Goal: Find specific page/section: Find specific page/section

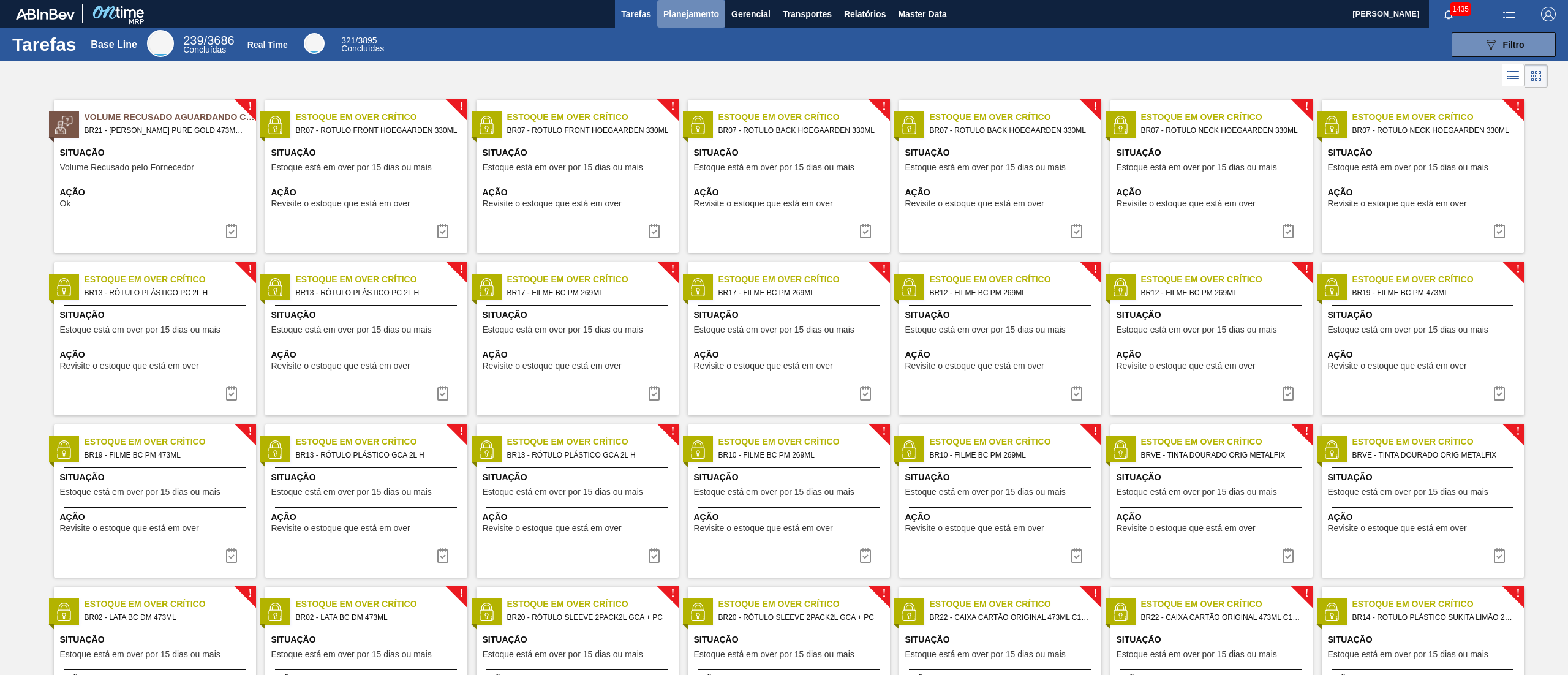
drag, startPoint x: 1365, startPoint y: 1, endPoint x: 661, endPoint y: 17, distance: 704.2
click at [661, 17] on button "Planejamento" at bounding box center [691, 13] width 68 height 28
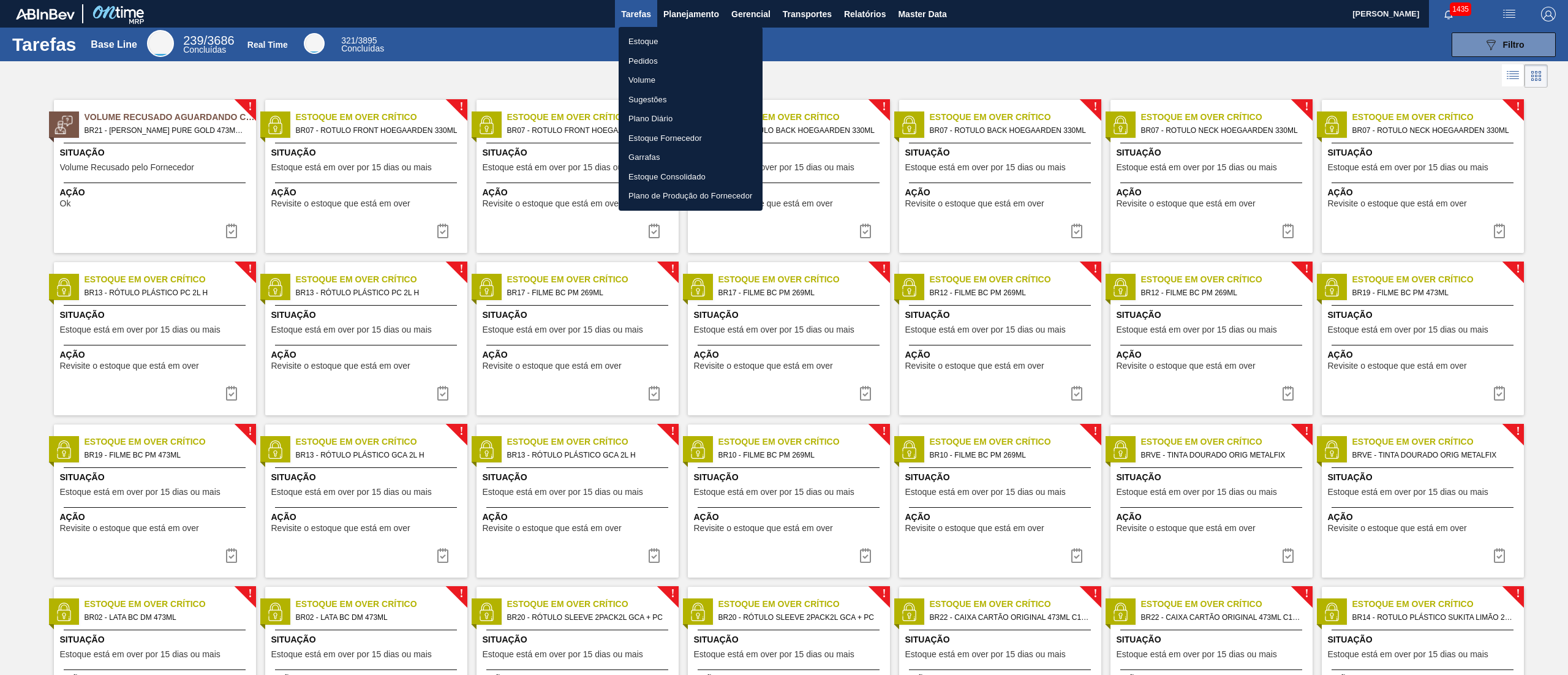
click at [665, 42] on li "Estoque" at bounding box center [691, 42] width 144 height 20
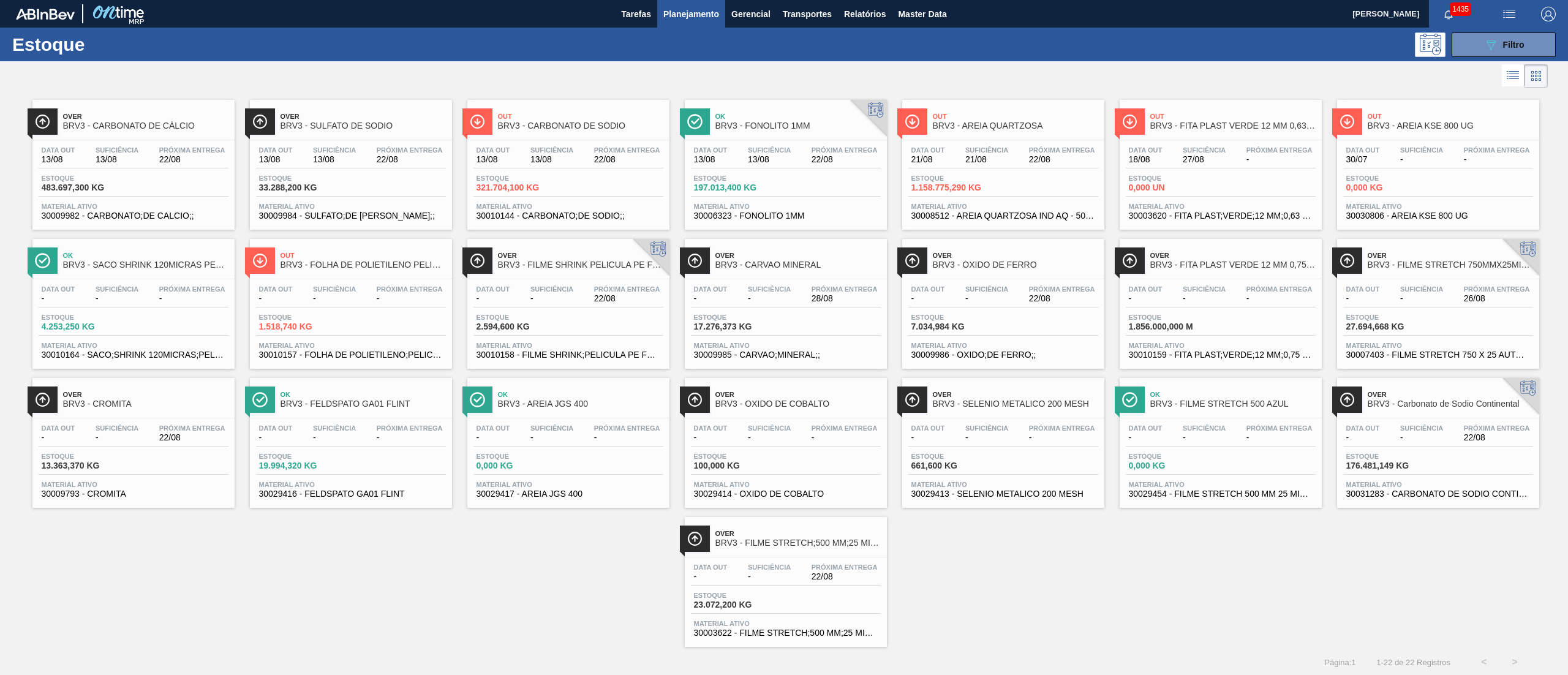
click at [986, 335] on div "Estoque 7.034,984 KG" at bounding box center [1003, 324] width 190 height 22
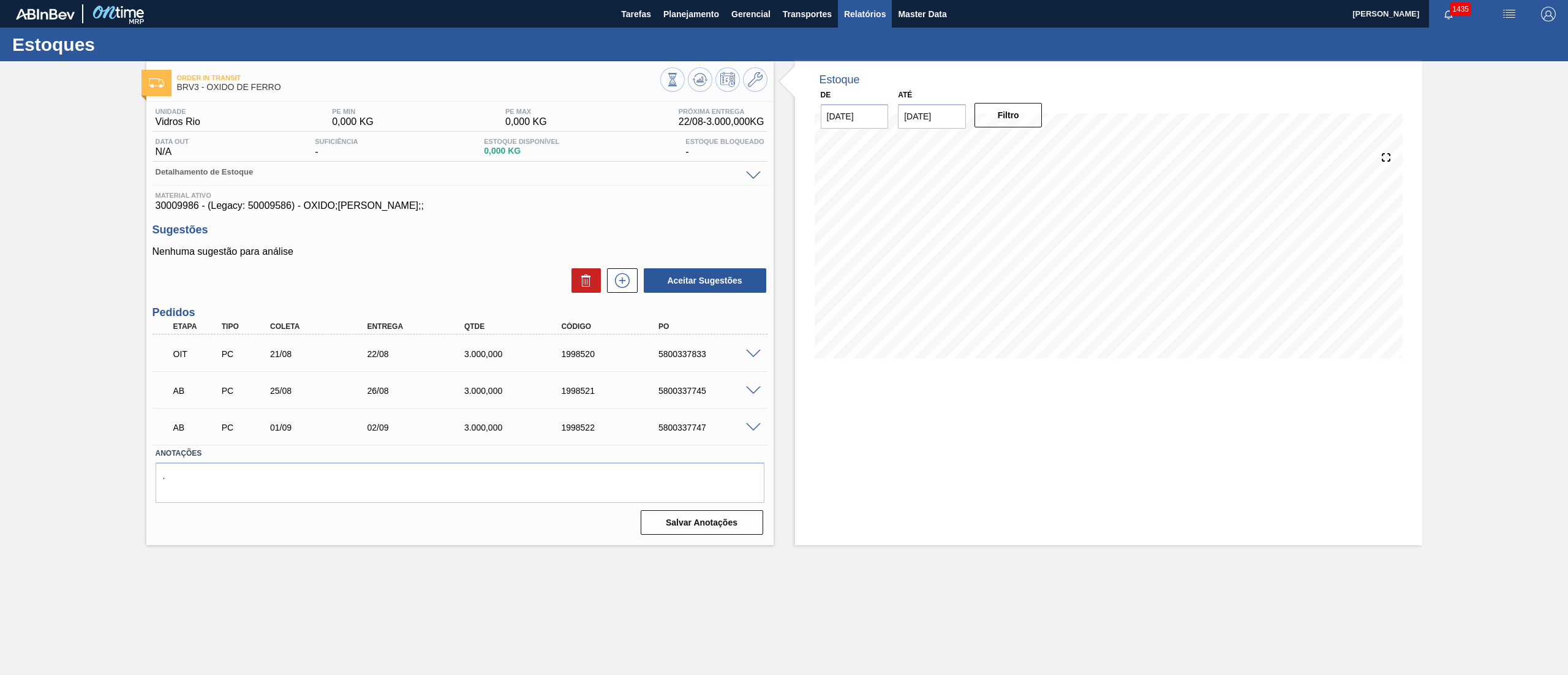
click at [855, 16] on span "Relatórios" at bounding box center [864, 14] width 42 height 15
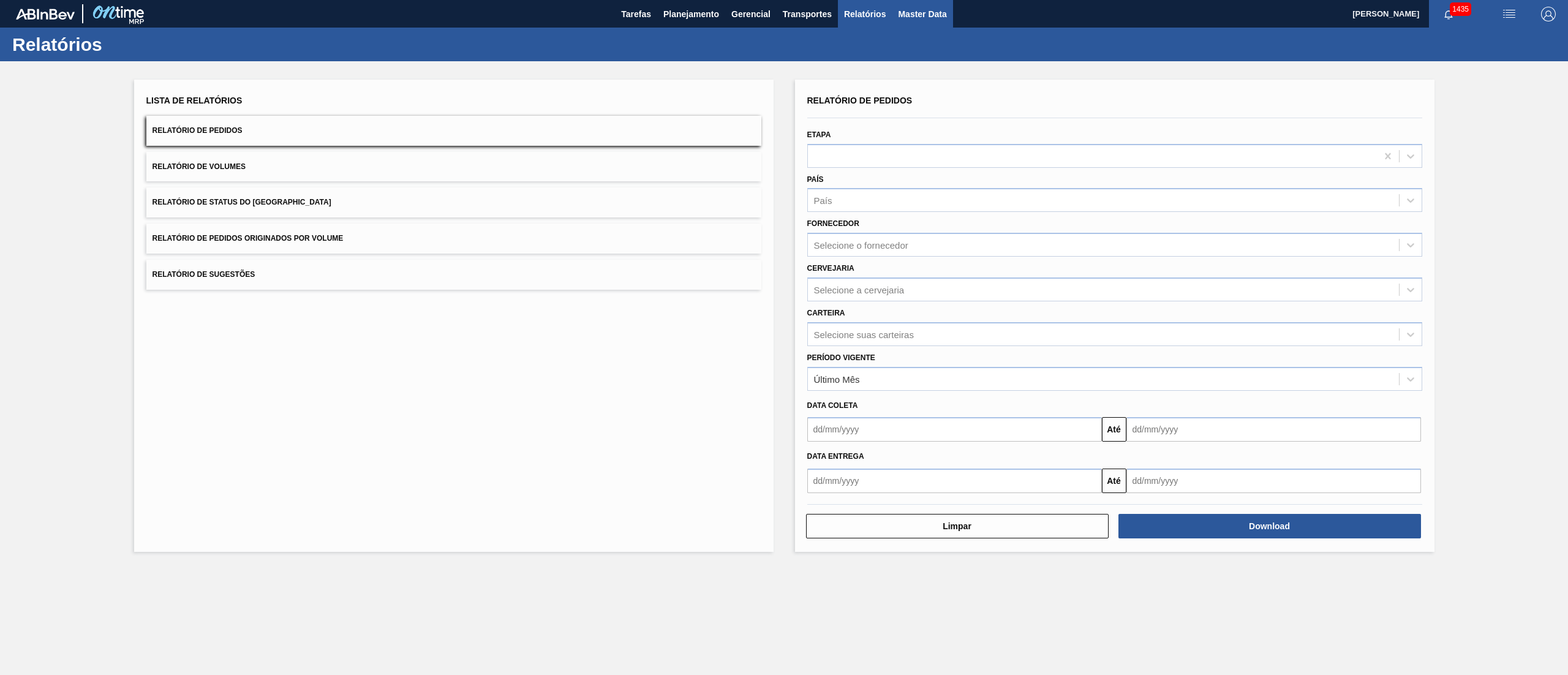
click at [932, 16] on span "Master Data" at bounding box center [922, 14] width 49 height 15
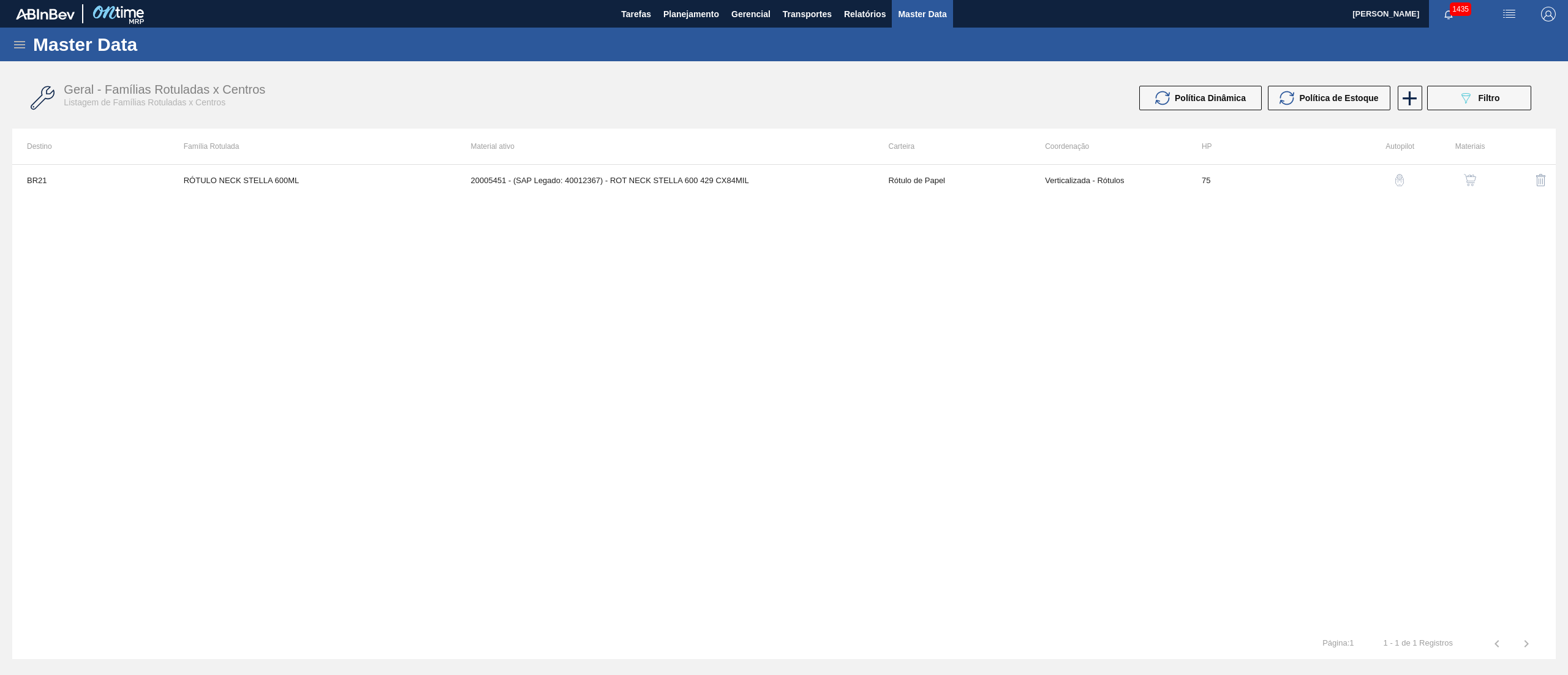
click at [18, 38] on icon at bounding box center [19, 44] width 15 height 15
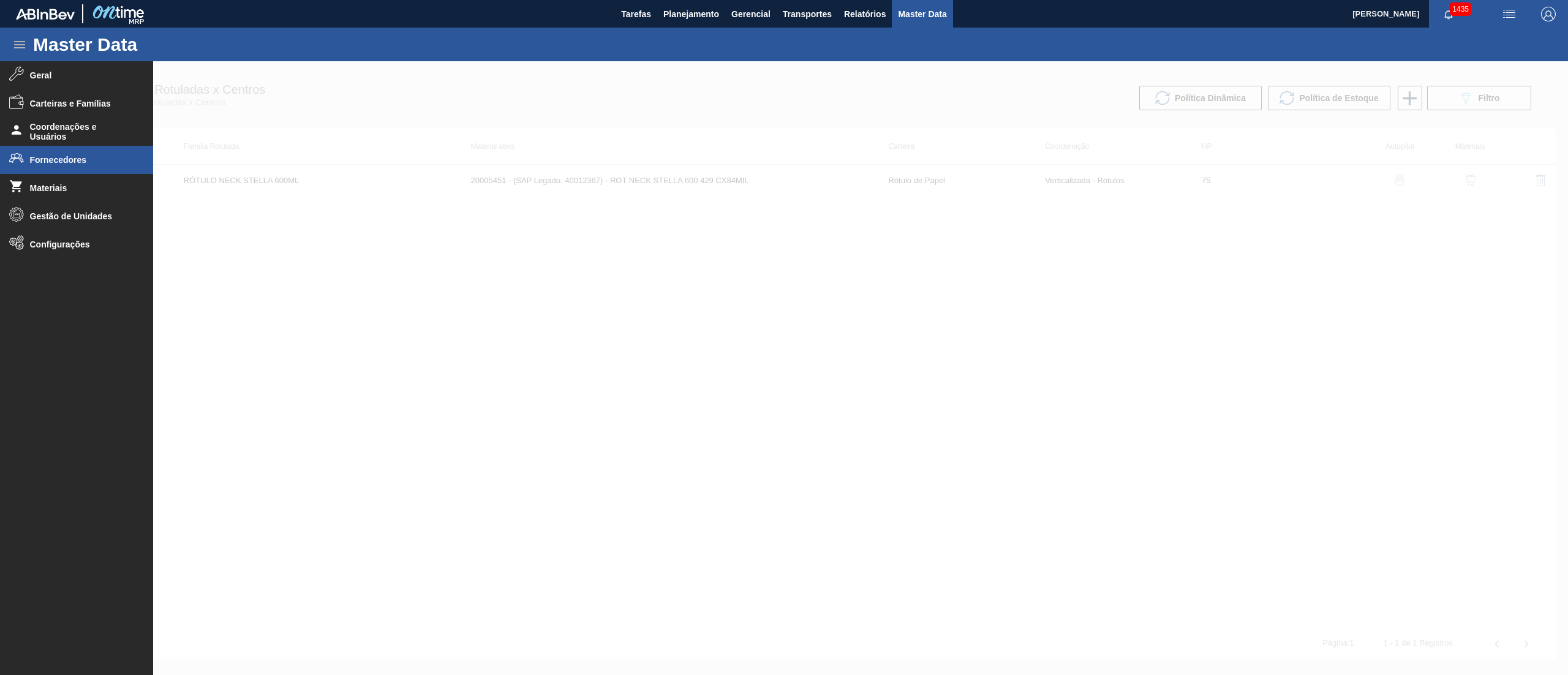
click at [13, 109] on icon at bounding box center [16, 102] width 15 height 15
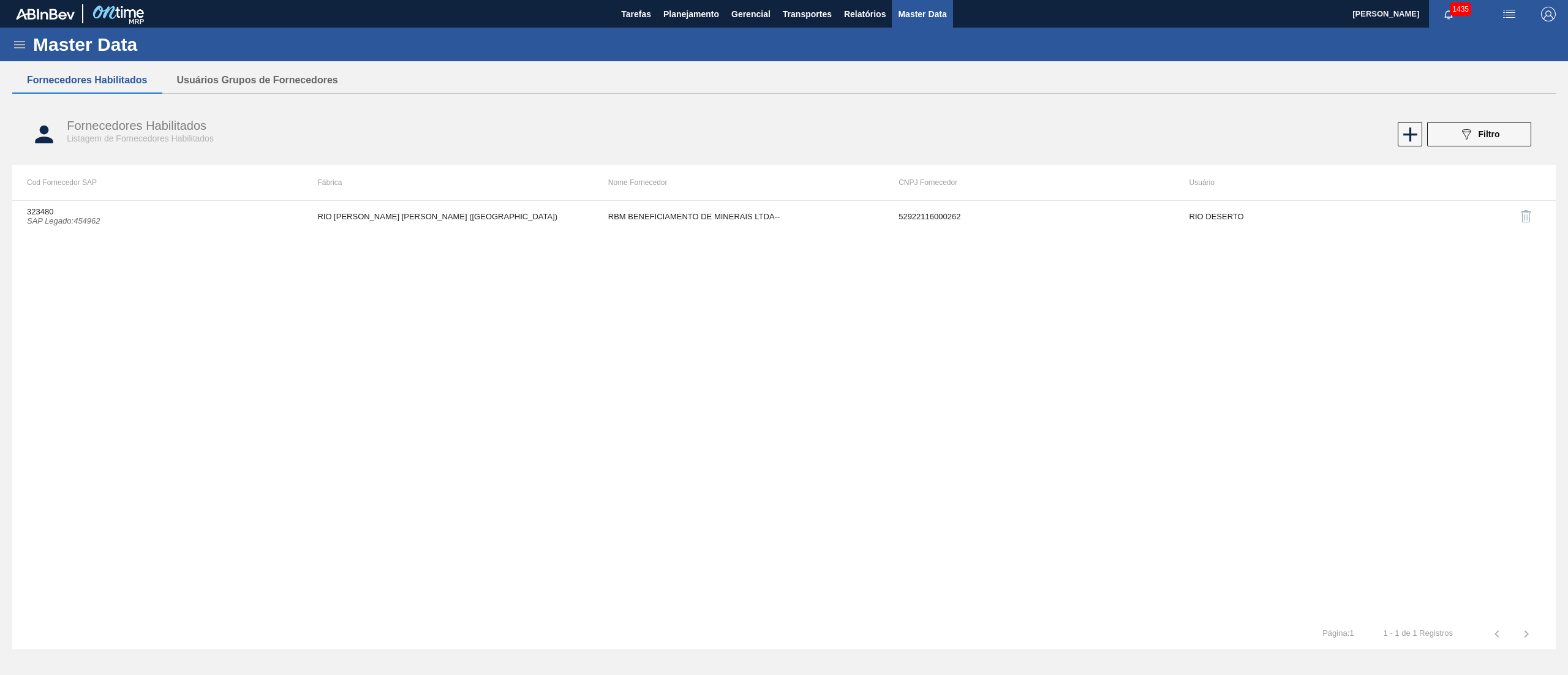
drag, startPoint x: 641, startPoint y: 233, endPoint x: 641, endPoint y: 225, distance: 8.0
click at [641, 232] on div "323480 SAP Legado : 454962 RIO [PERSON_NAME] [PERSON_NAME] ([GEOGRAPHIC_DATA]) …" at bounding box center [783, 410] width 1543 height 419
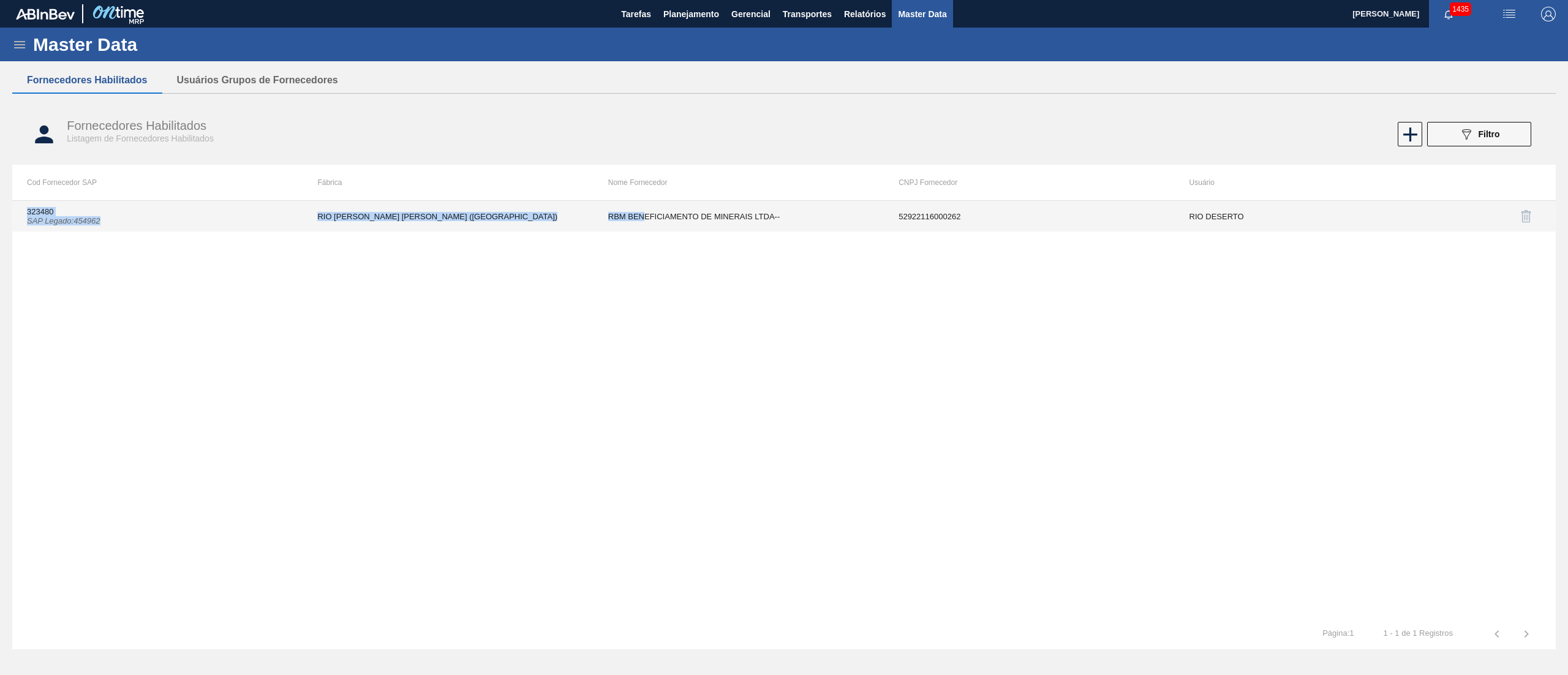
click at [641, 220] on td "RBM BENEFICIAMENTO DE MINERAIS LTDA--" at bounding box center [738, 216] width 290 height 30
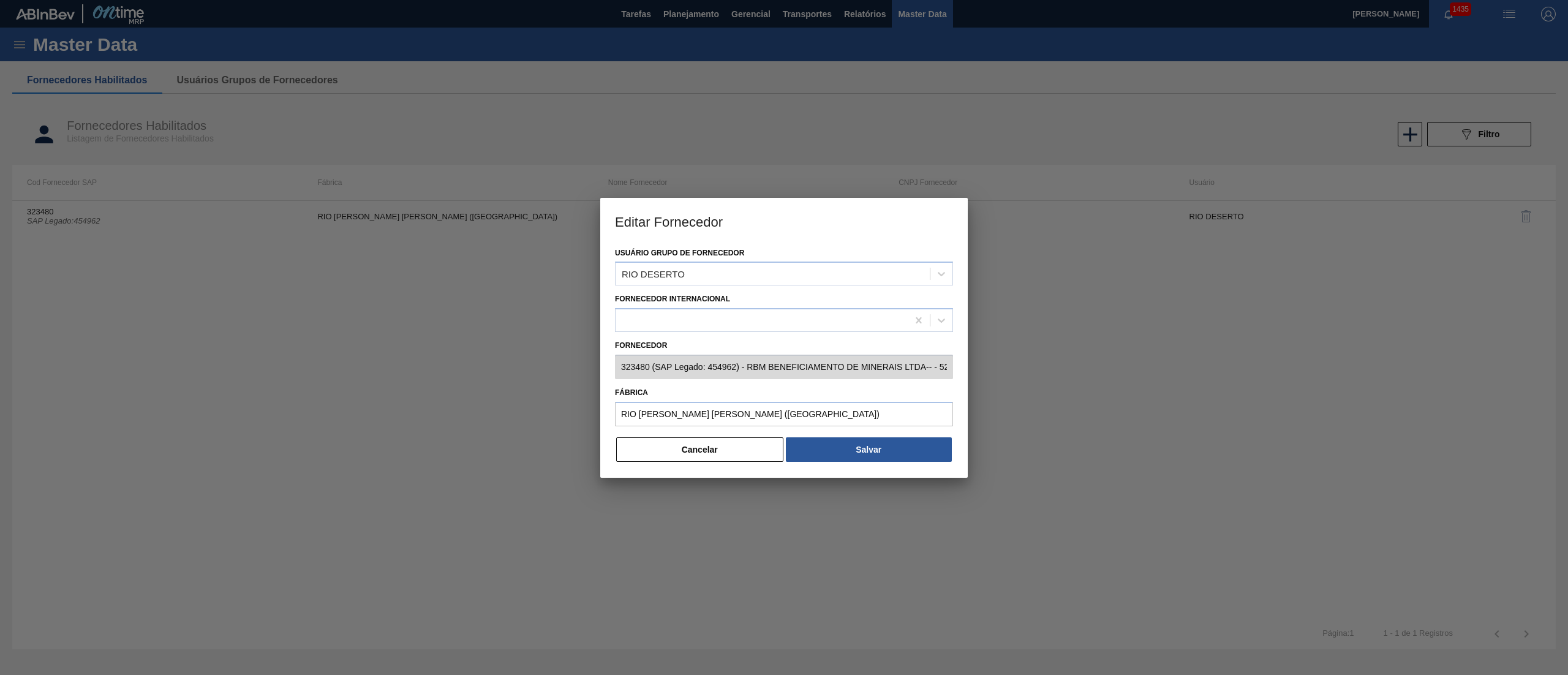
click at [418, 408] on div at bounding box center [784, 338] width 1568 height 675
click at [188, 364] on div "Editar Fornecedor Usuário Grupo de Fornecedor RIO DESERTO Fornecedor Internacio…" at bounding box center [784, 338] width 1568 height 675
click at [652, 448] on button "Cancelar" at bounding box center [699, 450] width 167 height 25
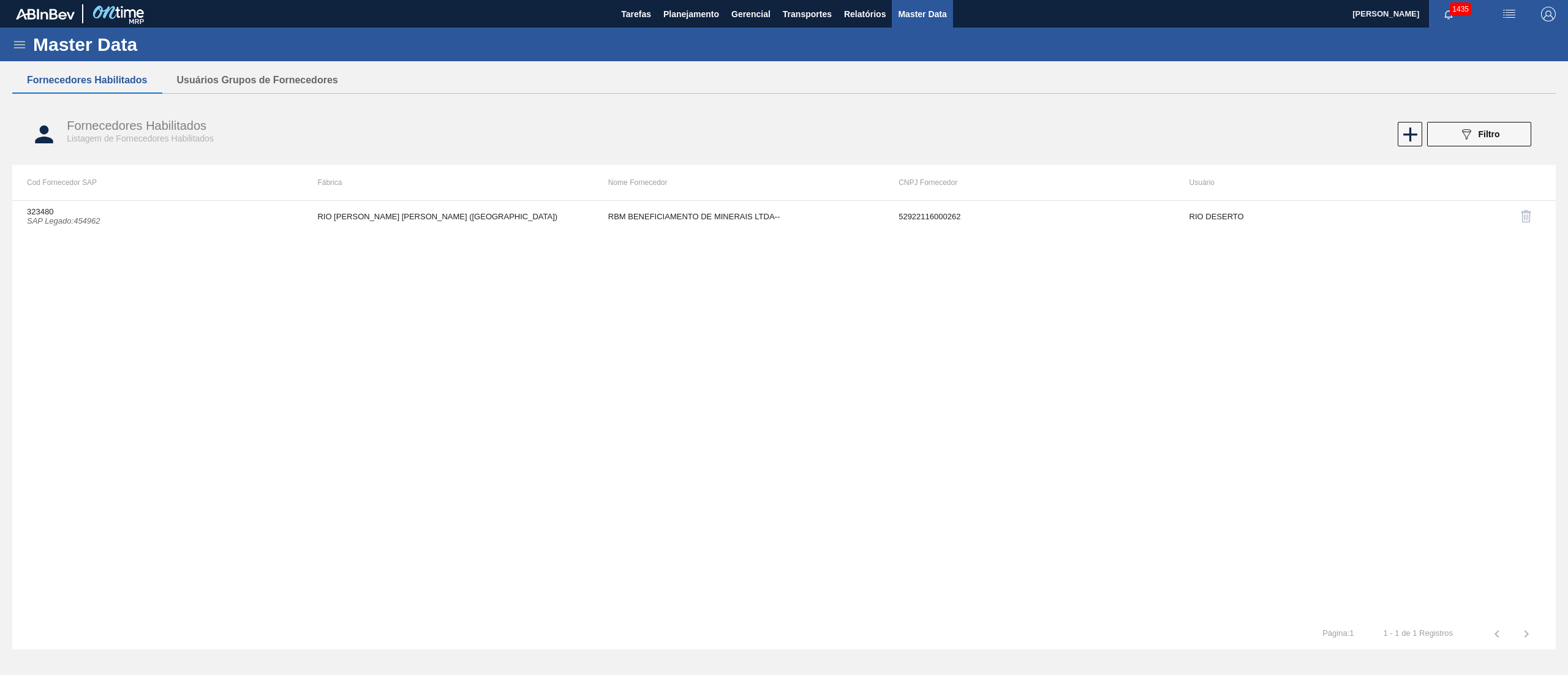
click at [33, 44] on h1 "Master Data" at bounding box center [142, 44] width 217 height 14
click at [27, 46] on div "Master Data" at bounding box center [784, 44] width 1568 height 34
click at [20, 49] on icon at bounding box center [19, 44] width 15 height 15
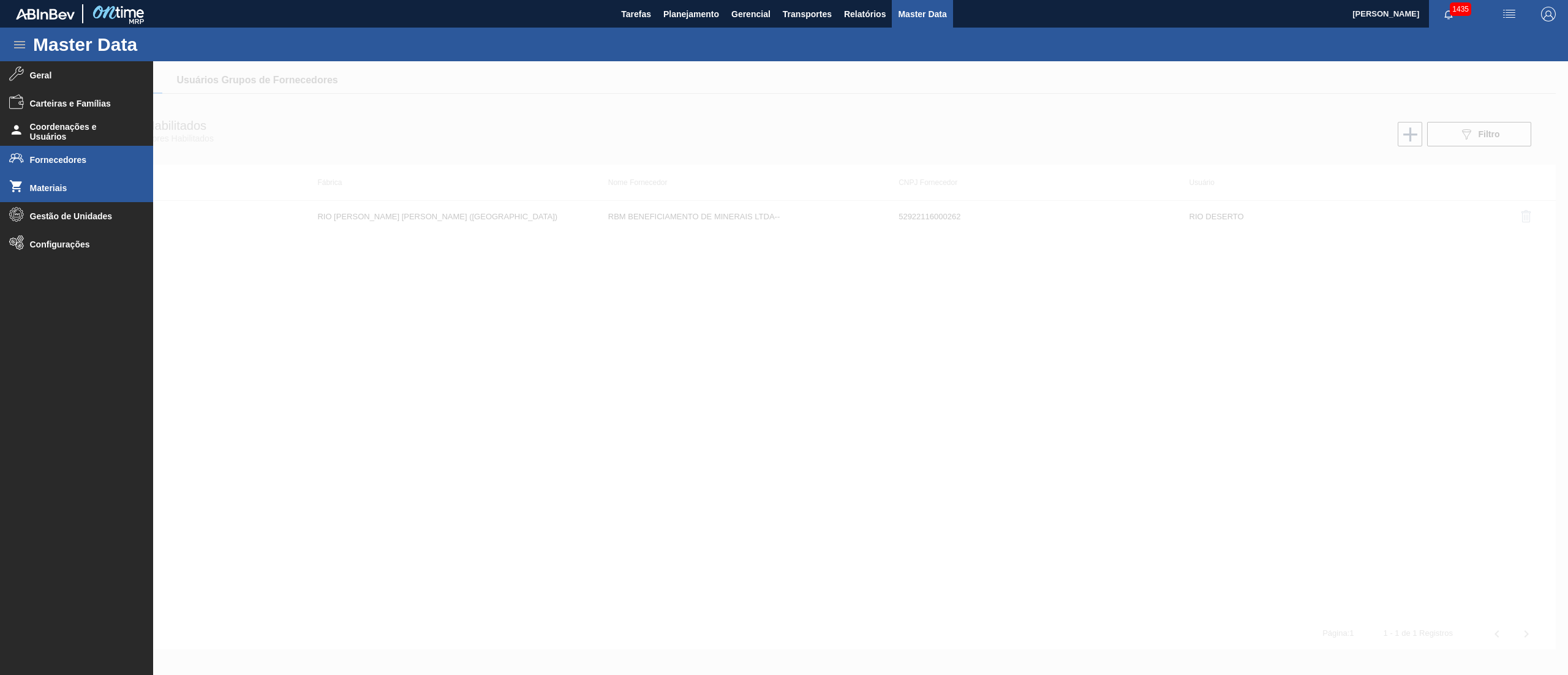
click at [56, 186] on span "Materiais" at bounding box center [80, 188] width 101 height 10
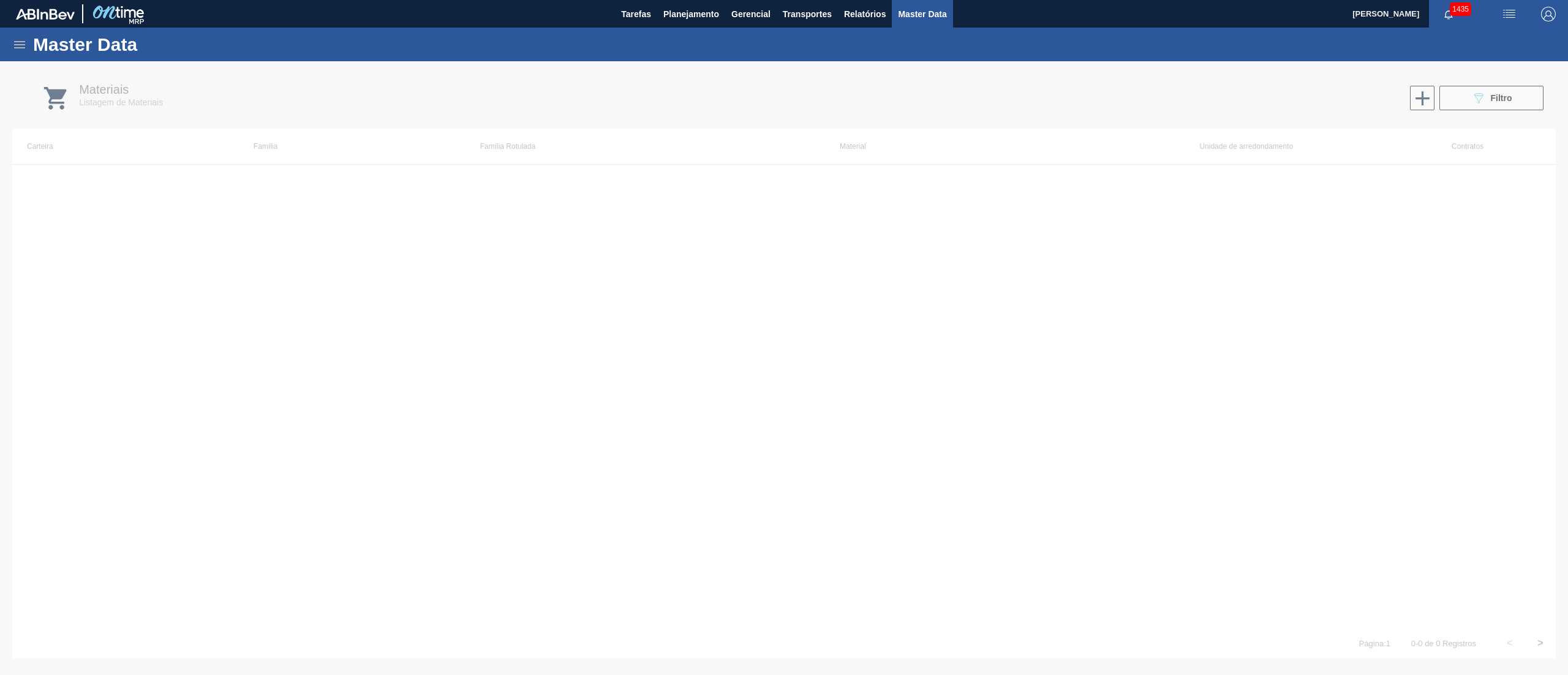
click at [1478, 95] on div at bounding box center [784, 369] width 1568 height 614
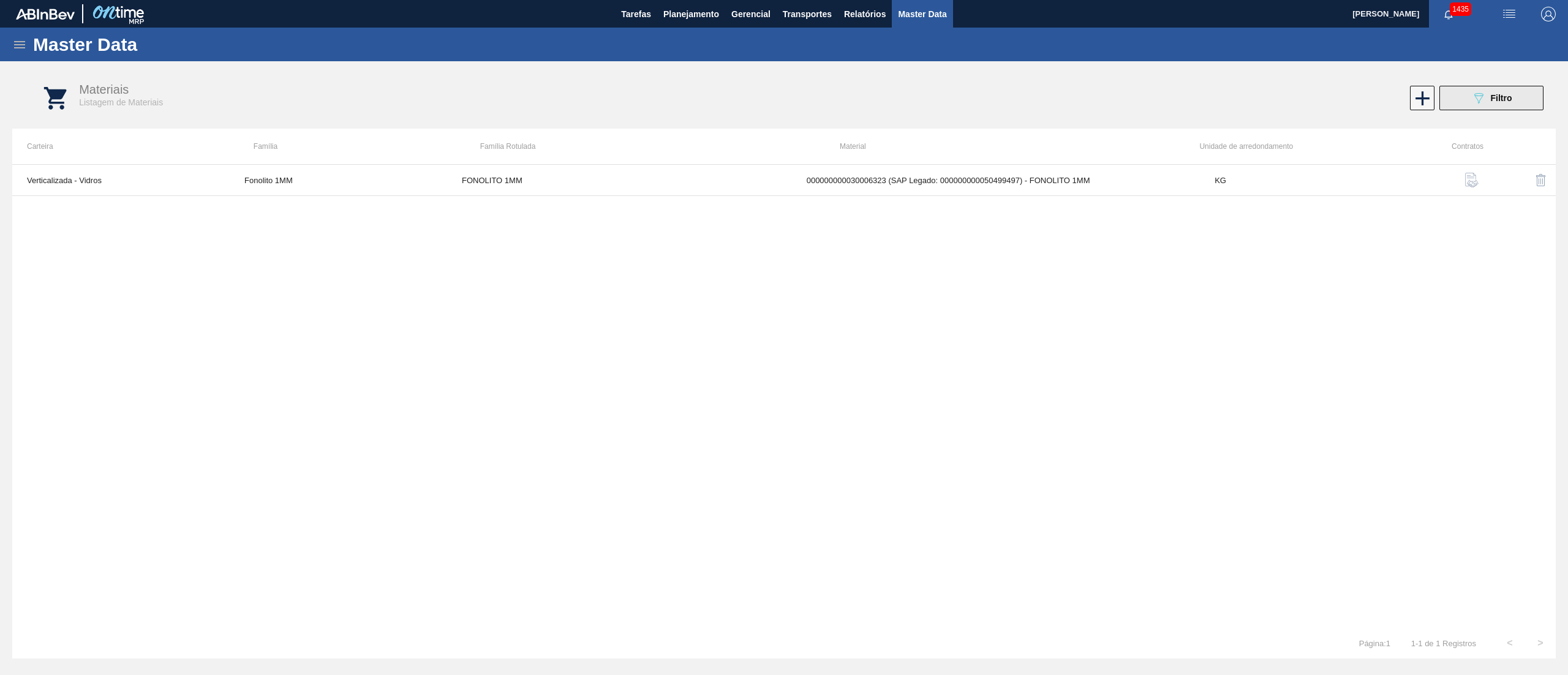
click at [1462, 92] on button "089F7B8B-B2A5-4AFE-B5C0-19BA573D28AC Filtro" at bounding box center [1491, 97] width 104 height 25
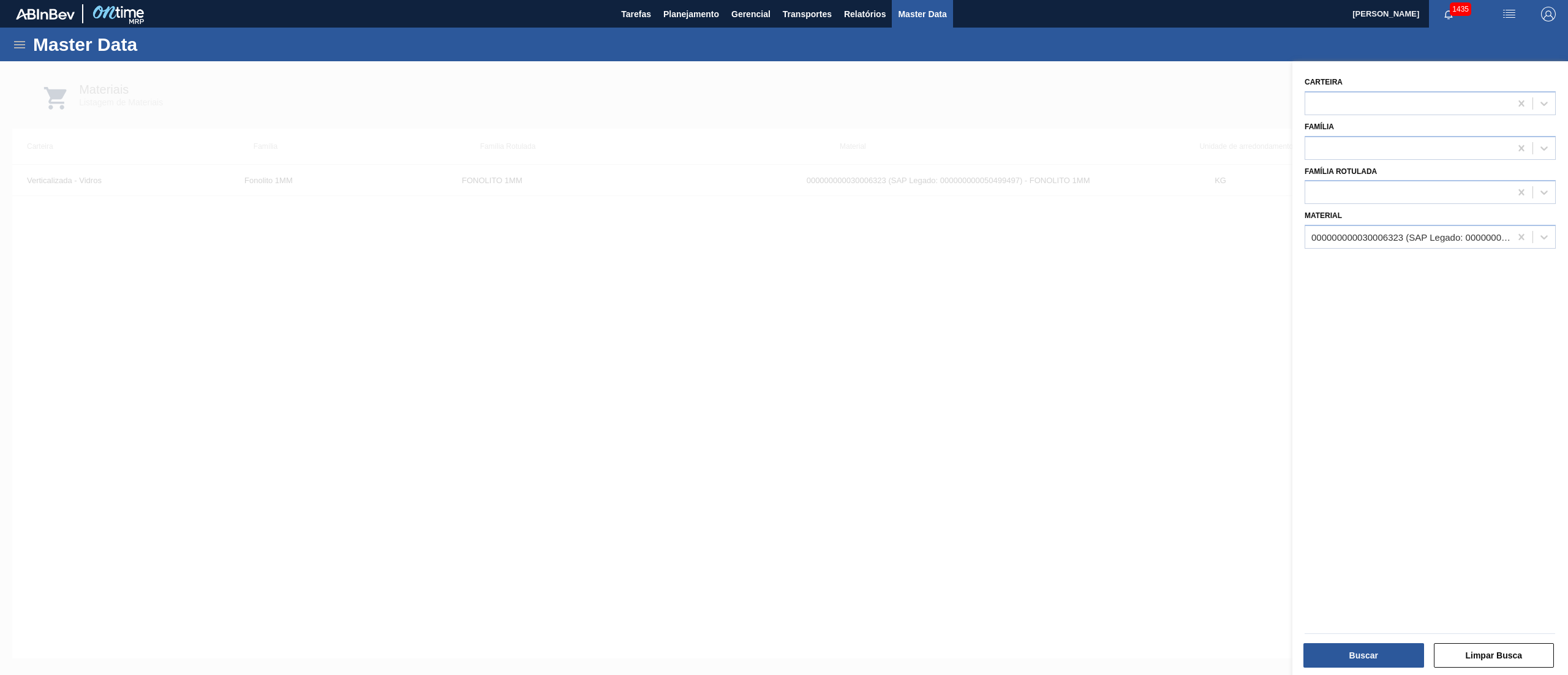
click at [1365, 233] on div "000000000030006323 (SAP Legado: 000000000050499497) - FONOLITO 1MM" at bounding box center [1411, 237] width 200 height 11
type input "cromita"
drag, startPoint x: 1394, startPoint y: 253, endPoint x: 1395, endPoint y: 267, distance: 14.0
click at [1395, 267] on div "000000000030009793 (SAP Legado: 000000000050231717) - CROMITA" at bounding box center [1430, 267] width 251 height 28
click at [1395, 267] on div "000000000030009793 (SAP Legado: 000000000050231717) - CROMITA" at bounding box center [1430, 268] width 251 height 23
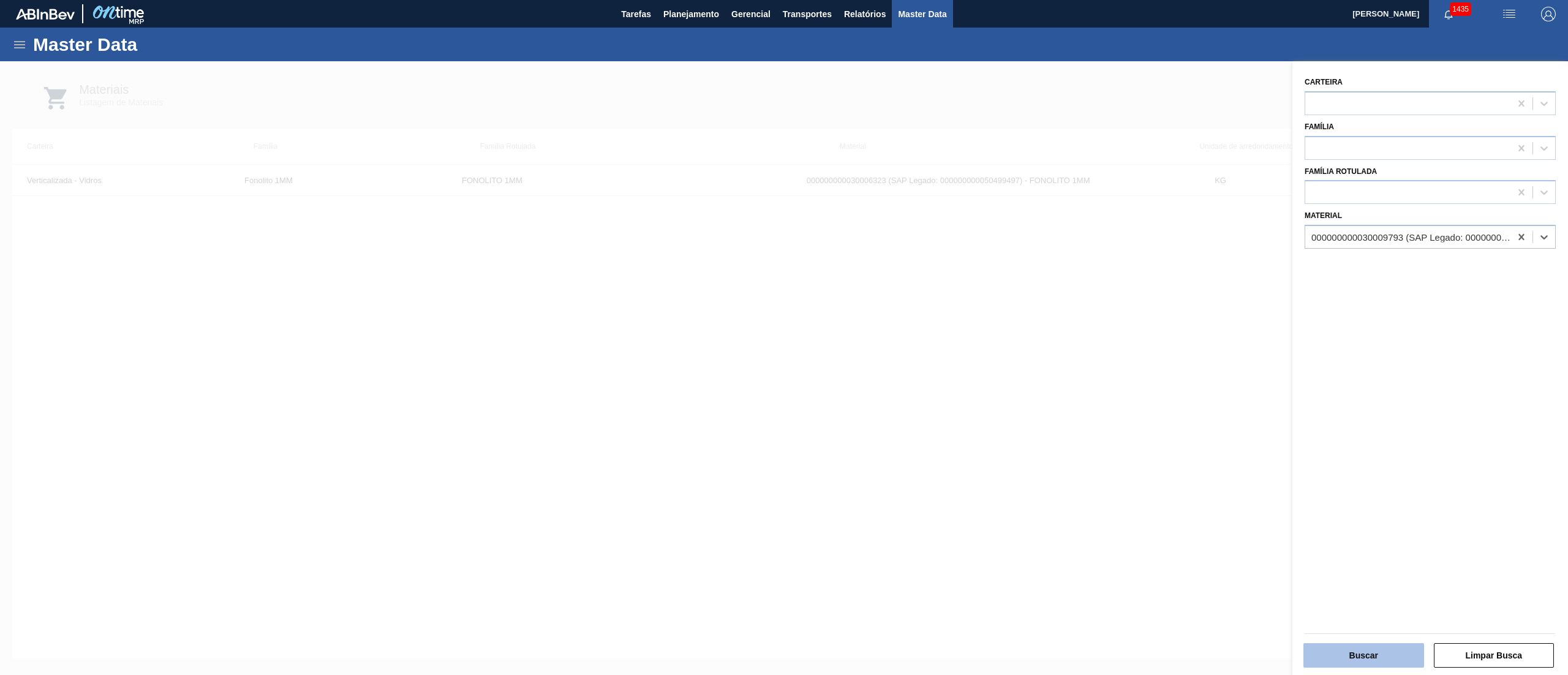
click at [1335, 645] on button "Buscar" at bounding box center [1363, 655] width 121 height 25
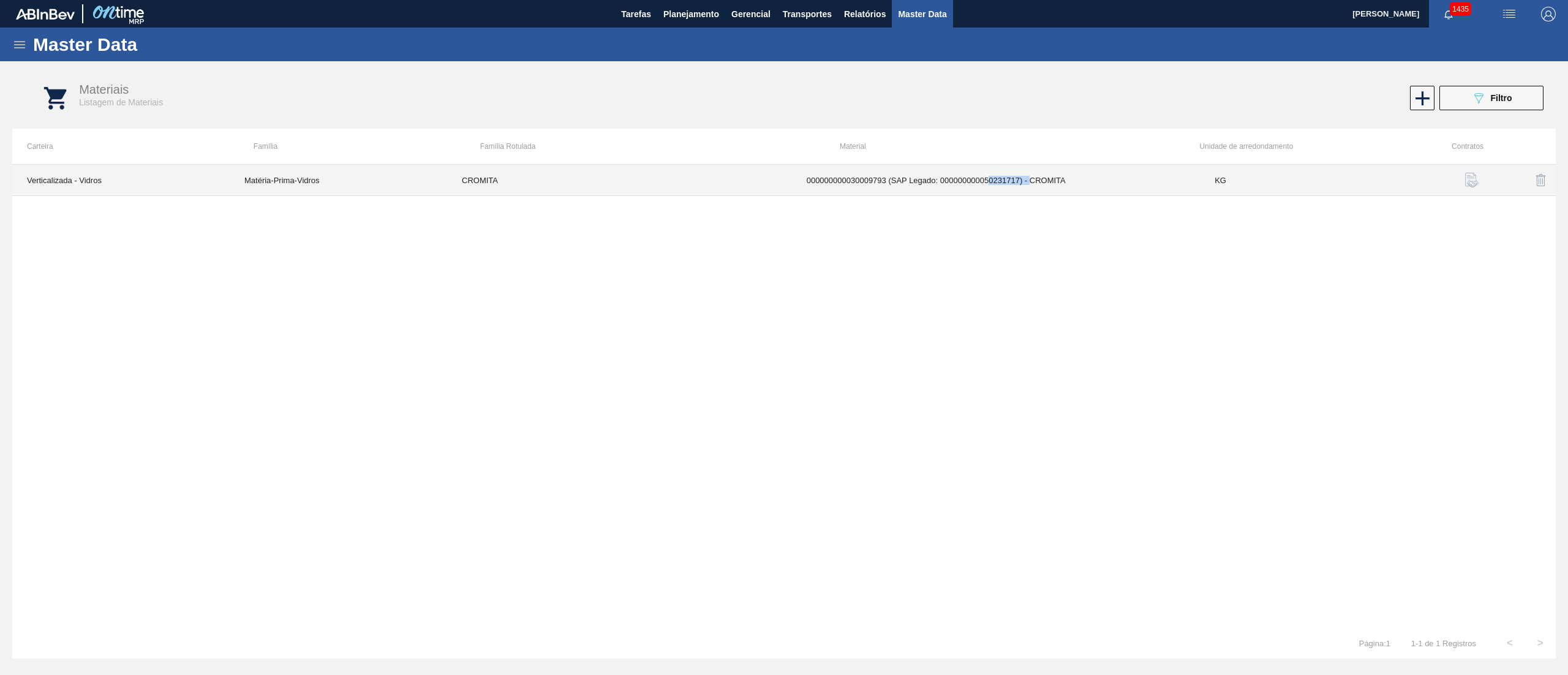
drag, startPoint x: 986, startPoint y: 183, endPoint x: 1032, endPoint y: 188, distance: 46.3
click at [1032, 188] on td "000000000030009793 (SAP Legado: 000000000050231717) - CROMITA" at bounding box center [996, 180] width 409 height 31
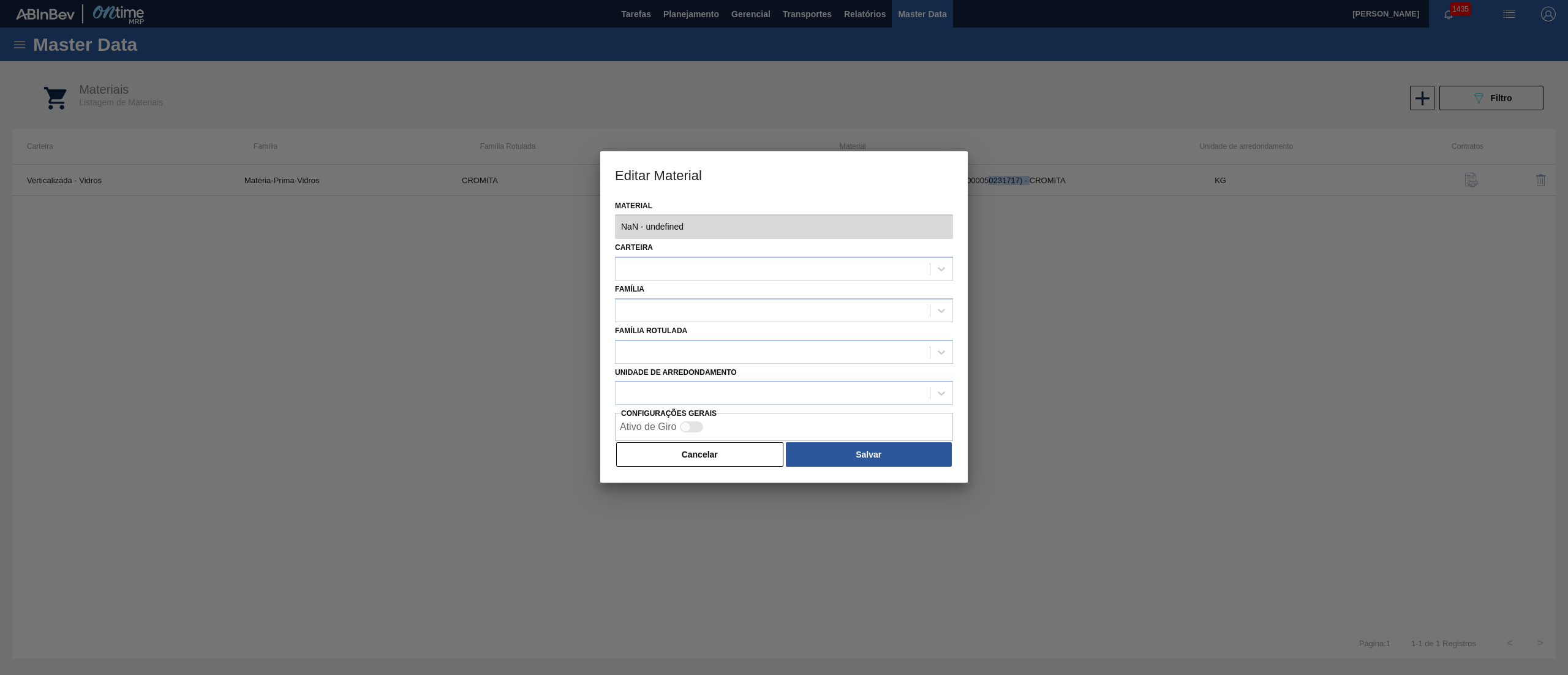
type input "30009793 - 000000000030009793 (SAP Legado: 000000000050231717) - CROMITA"
click at [682, 467] on div "Cancelar Salvar" at bounding box center [783, 455] width 338 height 27
click at [682, 455] on button "Cancelar" at bounding box center [699, 455] width 167 height 25
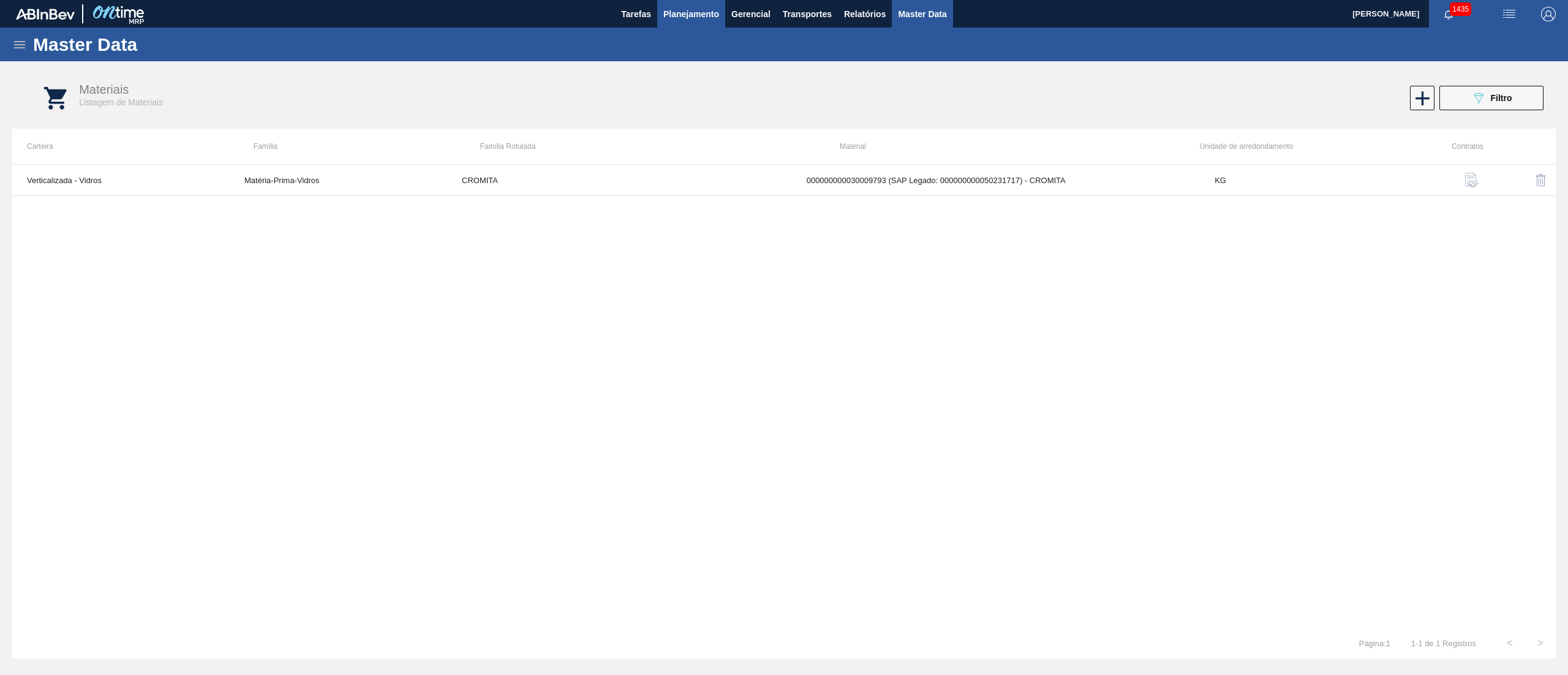
click at [664, 25] on button "Planejamento" at bounding box center [691, 13] width 68 height 28
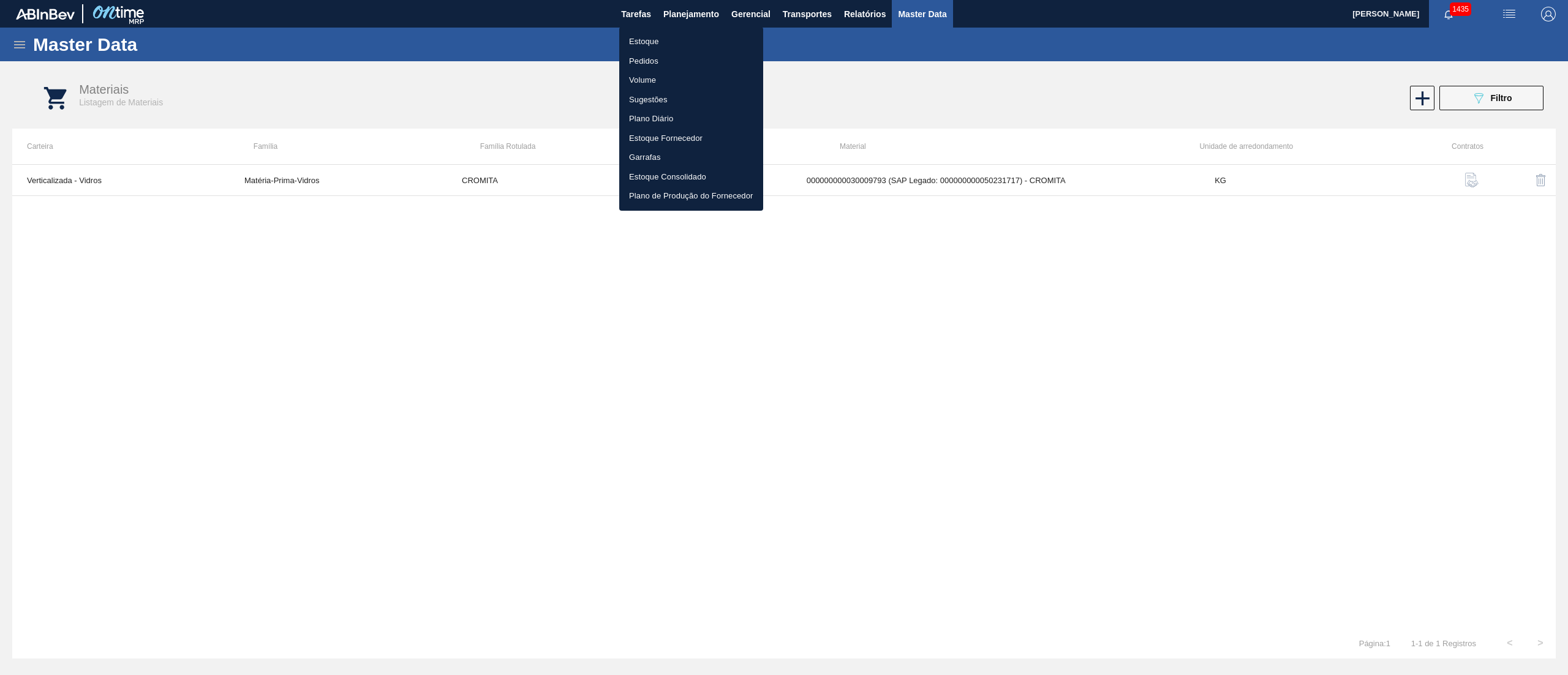
click at [1437, 0] on div at bounding box center [784, 338] width 1568 height 675
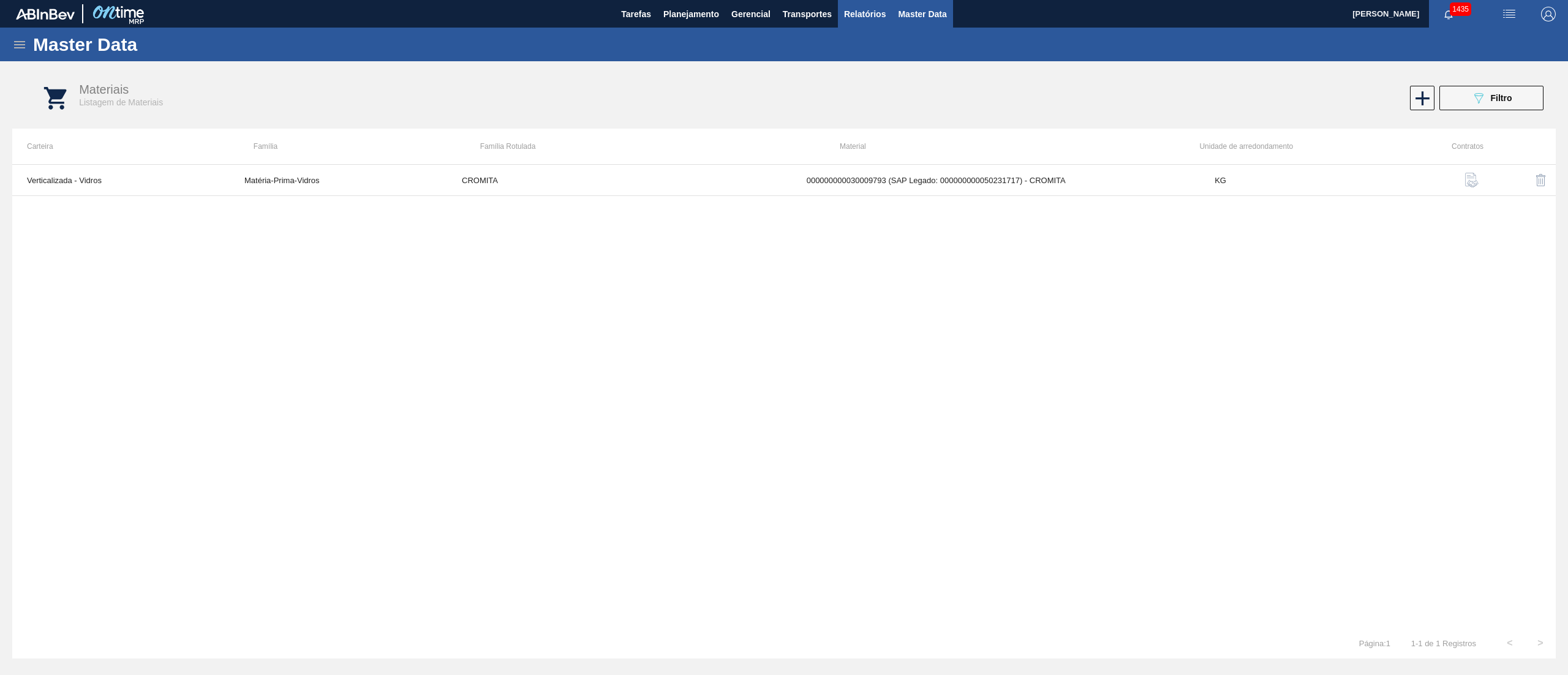
click at [856, 16] on span "Relatórios" at bounding box center [864, 14] width 42 height 15
